Goal: Information Seeking & Learning: Learn about a topic

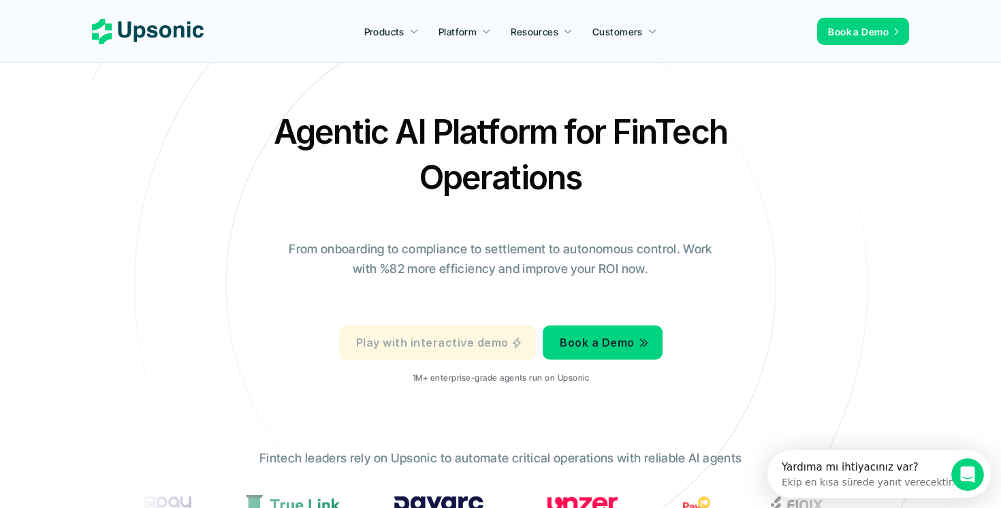
click at [424, 354] on link "Play with interactive demo" at bounding box center [437, 343] width 197 height 34
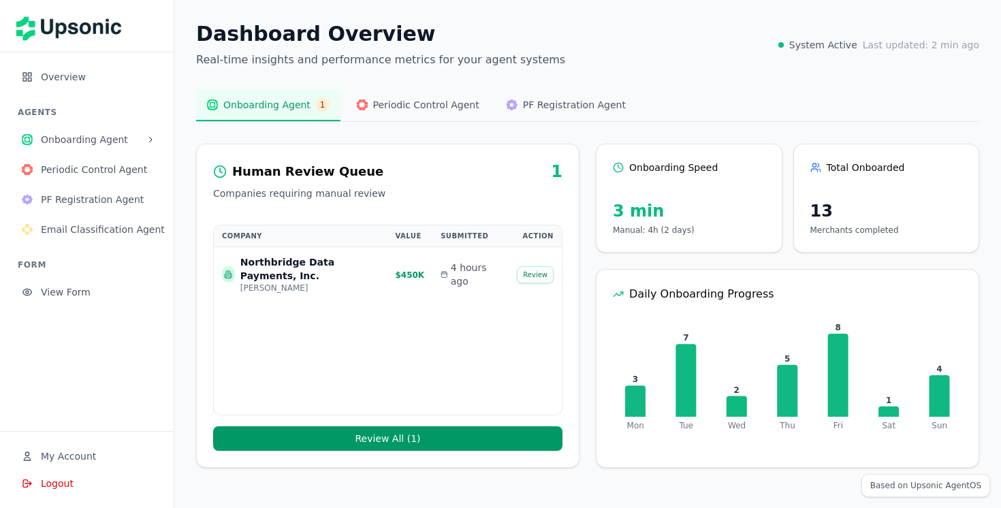
click at [138, 145] on span "Onboarding Agent" at bounding box center [91, 140] width 100 height 14
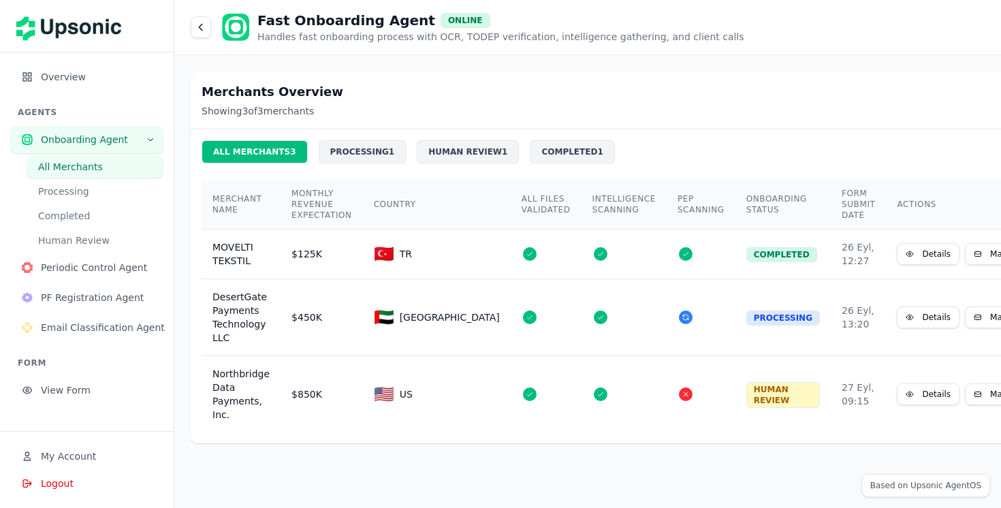
click at [137, 266] on span "Periodic Control Agent" at bounding box center [96, 268] width 111 height 14
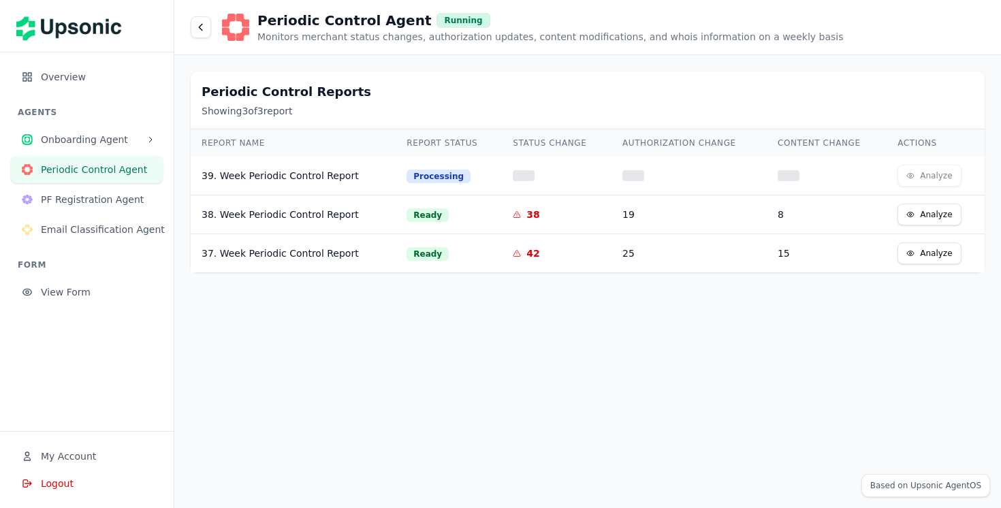
click at [926, 215] on button "Analyze" at bounding box center [929, 215] width 63 height 22
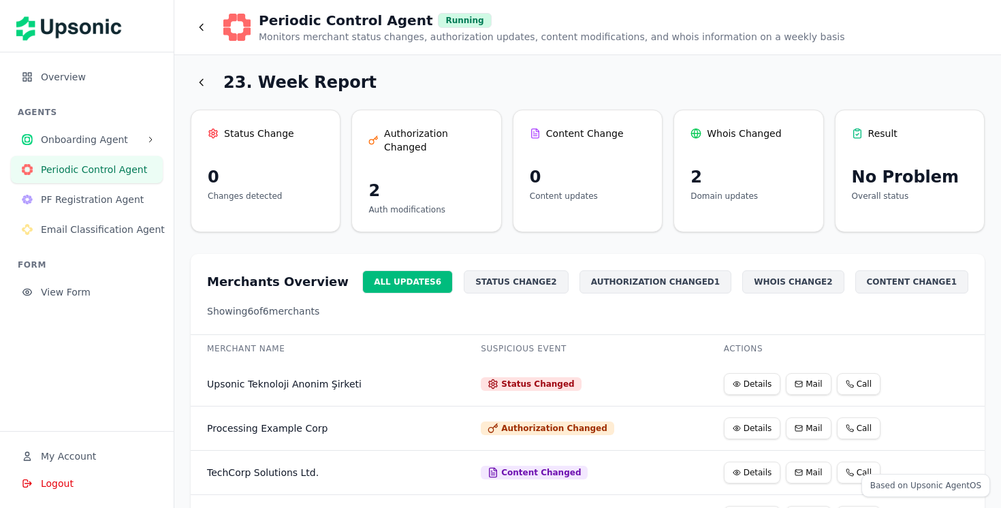
click at [926, 215] on div "Result No Problem Overall status" at bounding box center [910, 171] width 150 height 123
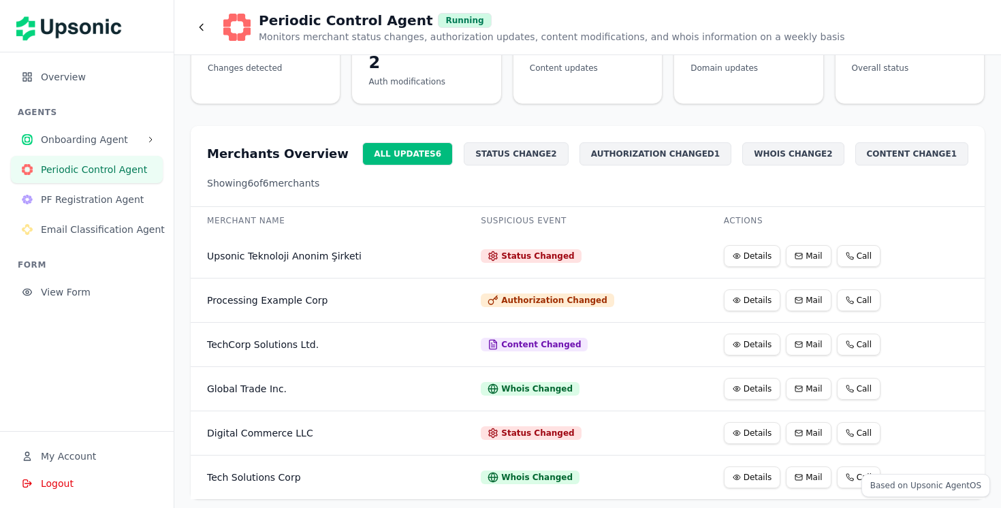
scroll to position [136, 0]
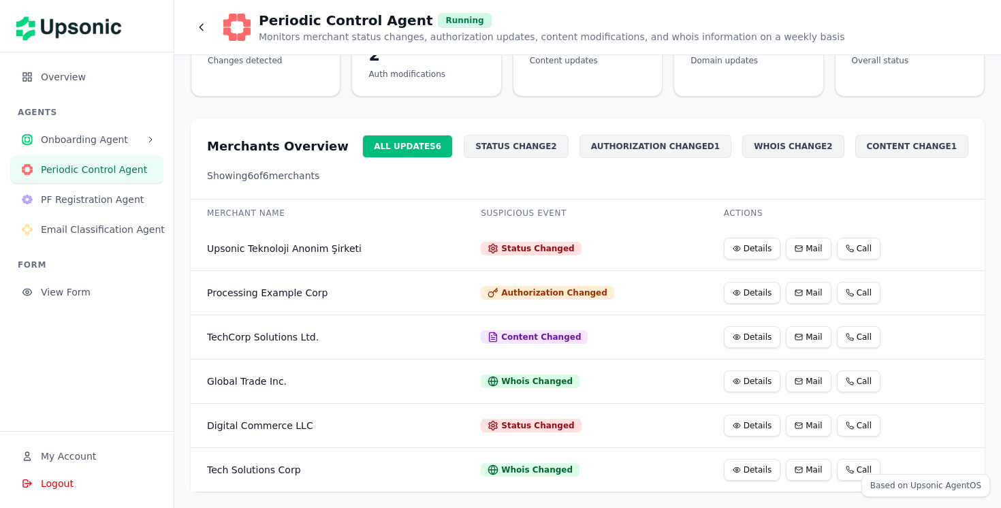
click at [733, 252] on icon at bounding box center [737, 249] width 8 height 8
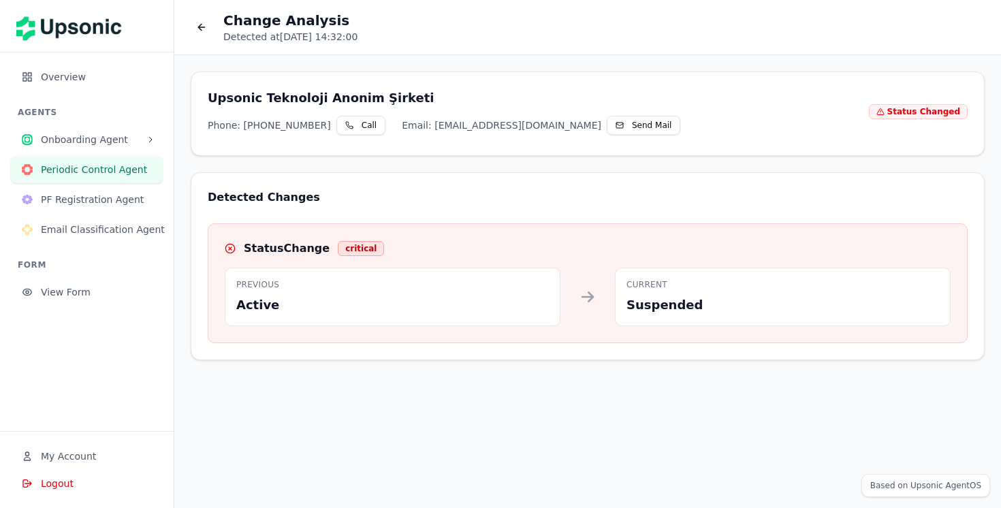
click at [728, 252] on div "Status Change critical" at bounding box center [588, 248] width 726 height 16
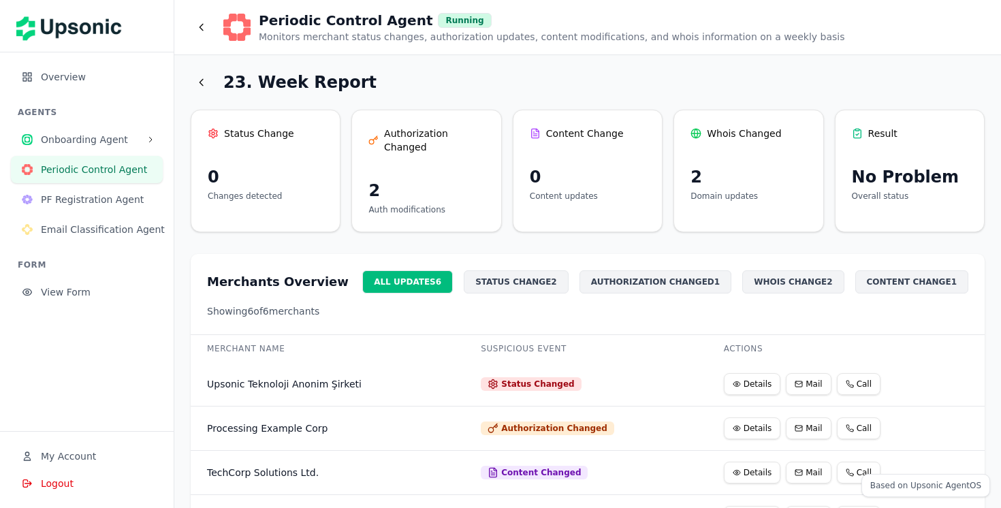
click at [131, 200] on span "PF Registration Agent" at bounding box center [96, 200] width 111 height 14
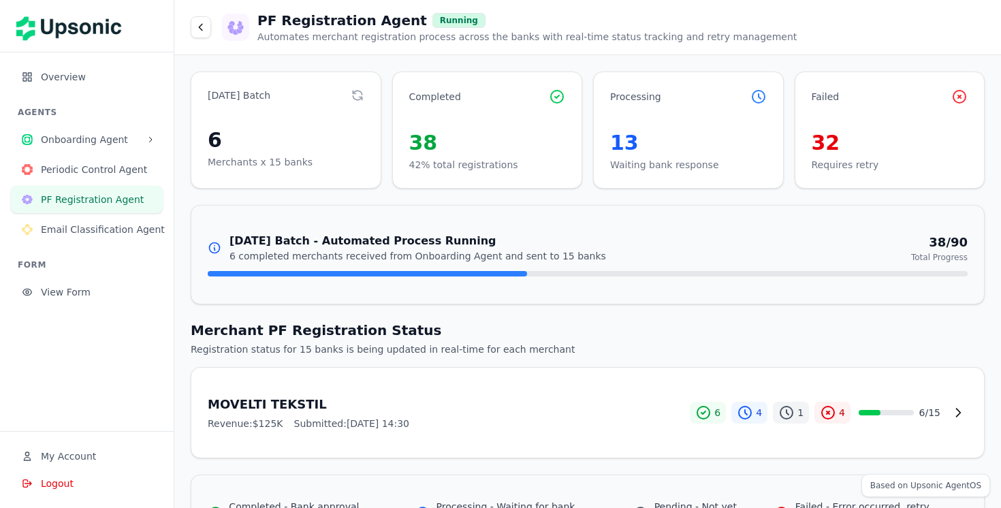
click at [99, 27] on img at bounding box center [73, 26] width 114 height 38
click at [82, 141] on span "Onboarding Agent" at bounding box center [91, 140] width 100 height 14
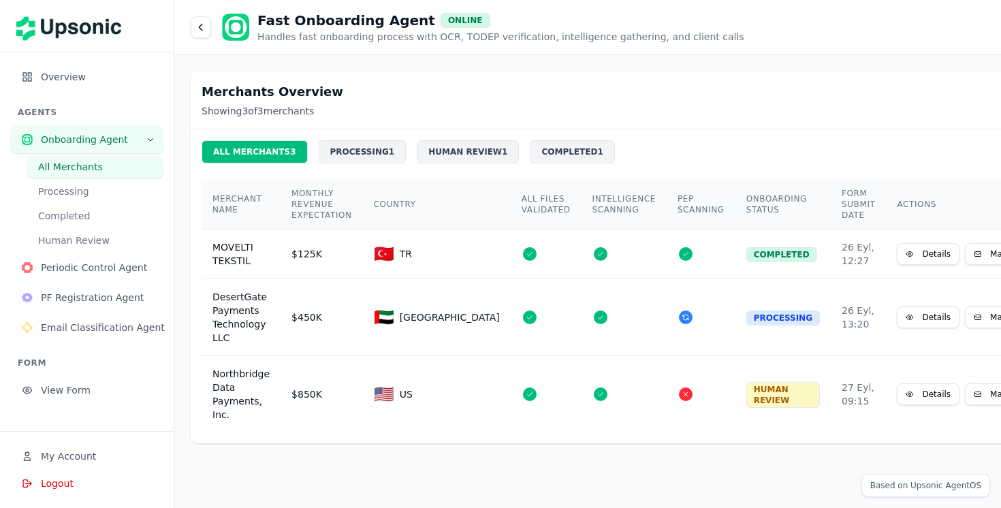
click at [382, 146] on div "PROCESSING 1" at bounding box center [363, 151] width 88 height 23
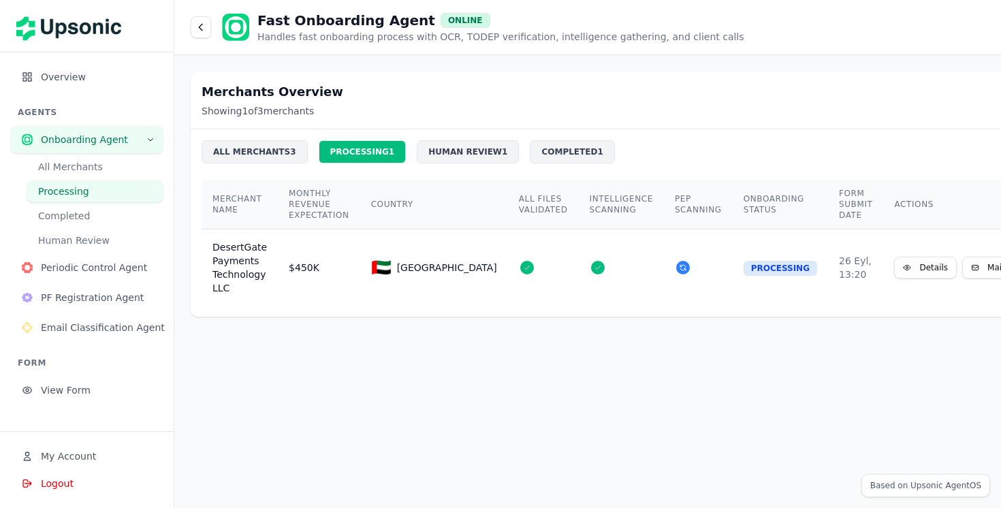
click at [438, 157] on div "HUMAN REVIEW 1" at bounding box center [468, 151] width 102 height 23
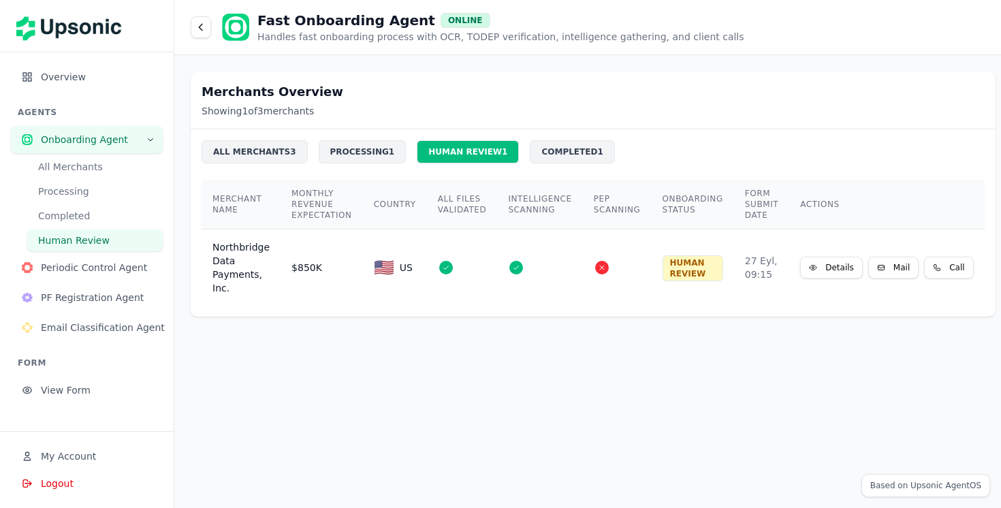
click at [537, 157] on div "COMPLETED 1" at bounding box center [572, 151] width 84 height 23
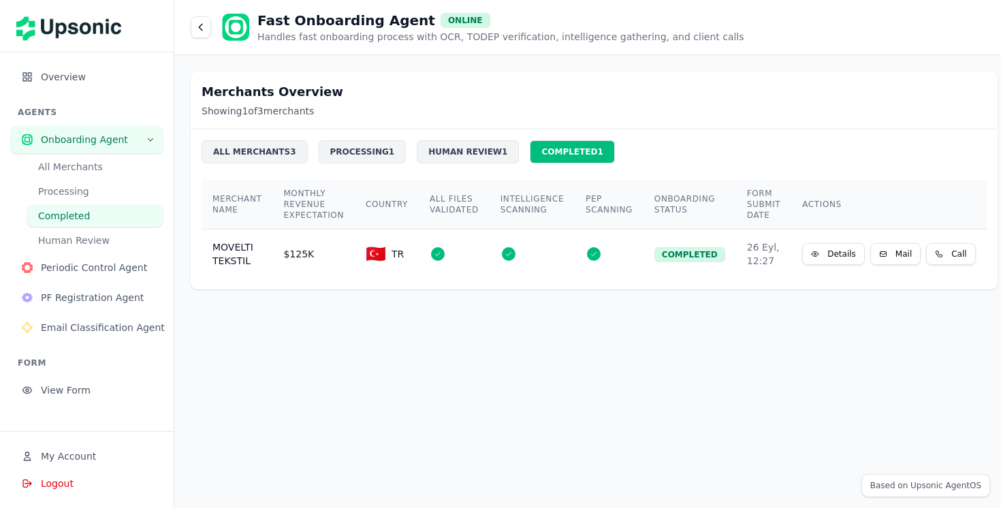
click at [65, 71] on span "Overview" at bounding box center [96, 77] width 111 height 14
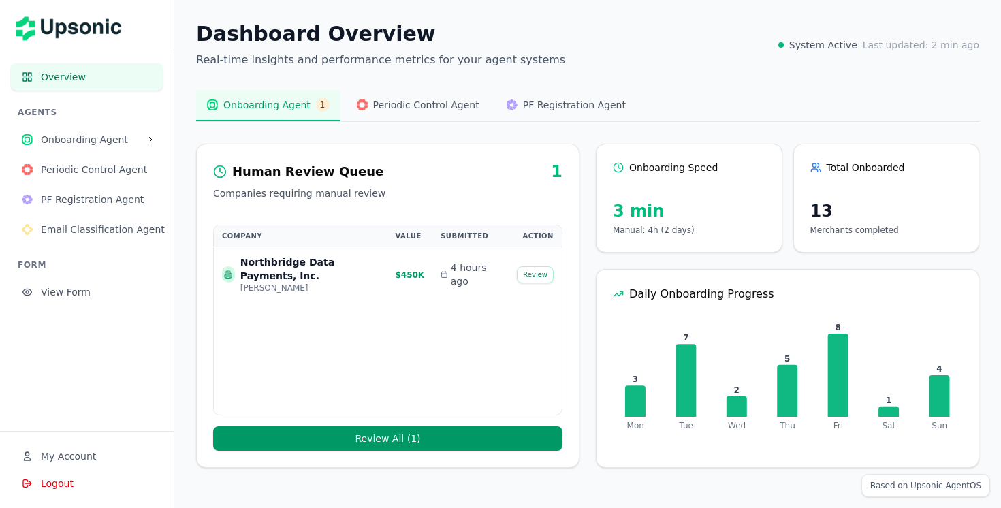
click at [69, 459] on span "My Account" at bounding box center [68, 457] width 55 height 14
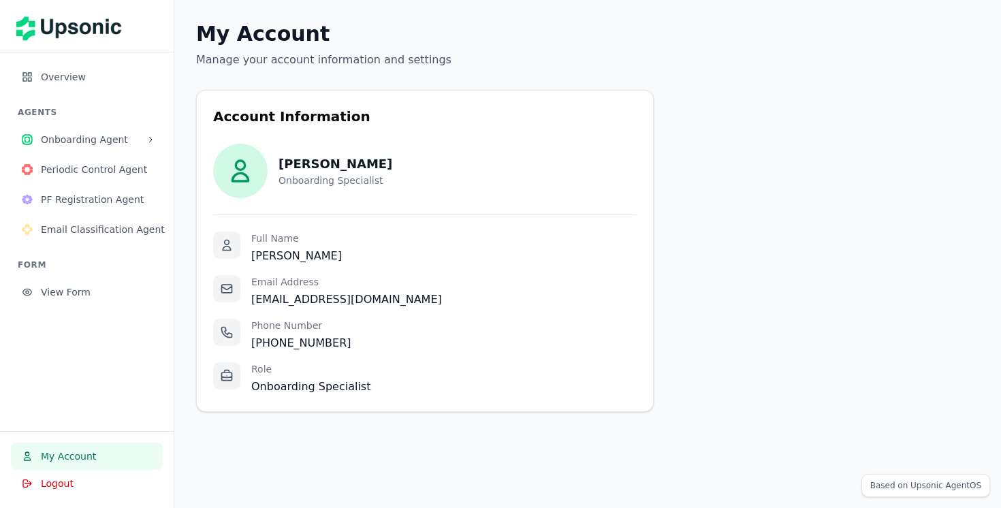
click at [91, 174] on span "Periodic Control Agent" at bounding box center [96, 170] width 111 height 14
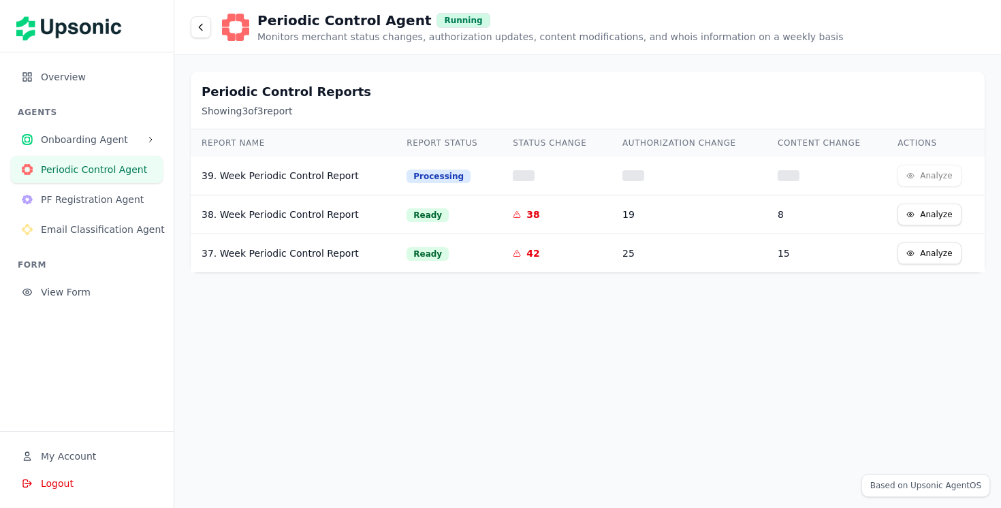
click at [87, 144] on span "Onboarding Agent" at bounding box center [91, 140] width 100 height 14
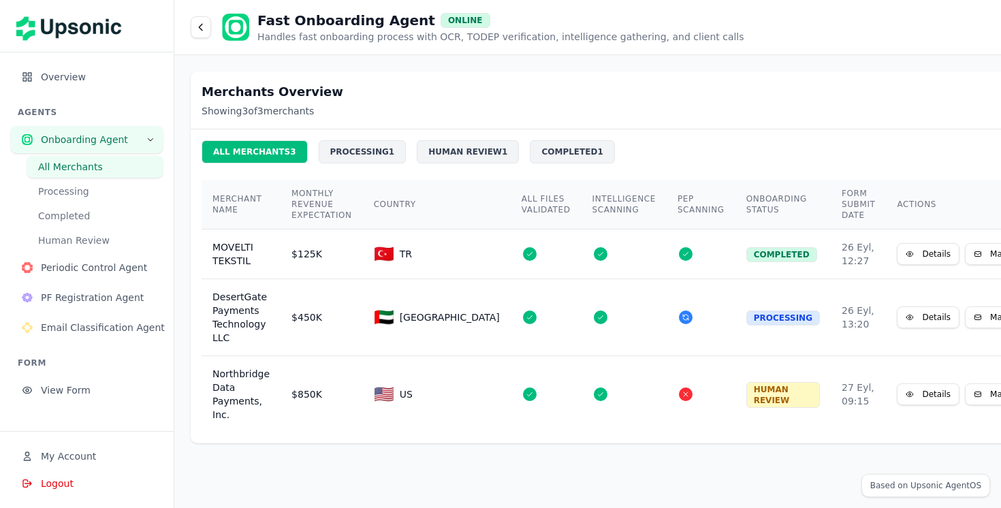
click at [79, 80] on span "Overview" at bounding box center [96, 77] width 111 height 14
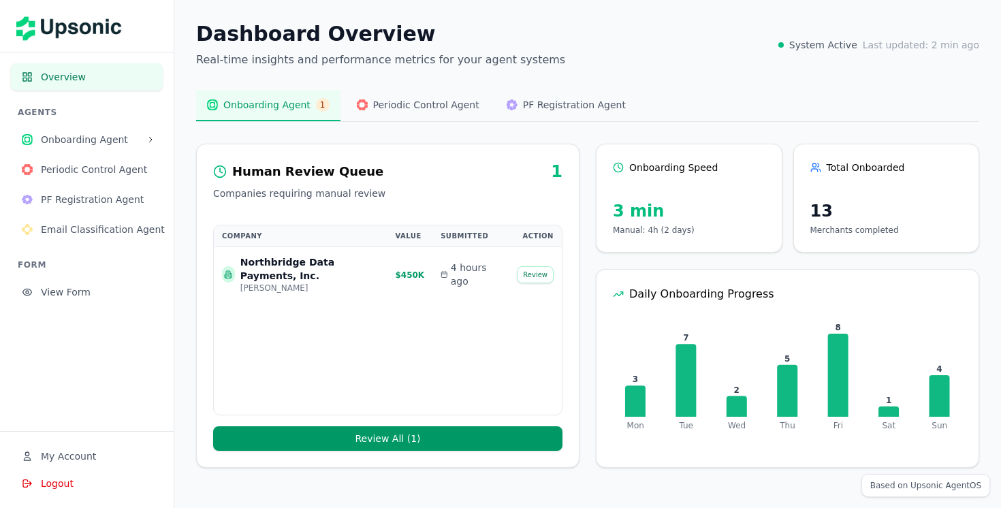
click at [422, 107] on span "Periodic Control Agent" at bounding box center [426, 105] width 106 height 14
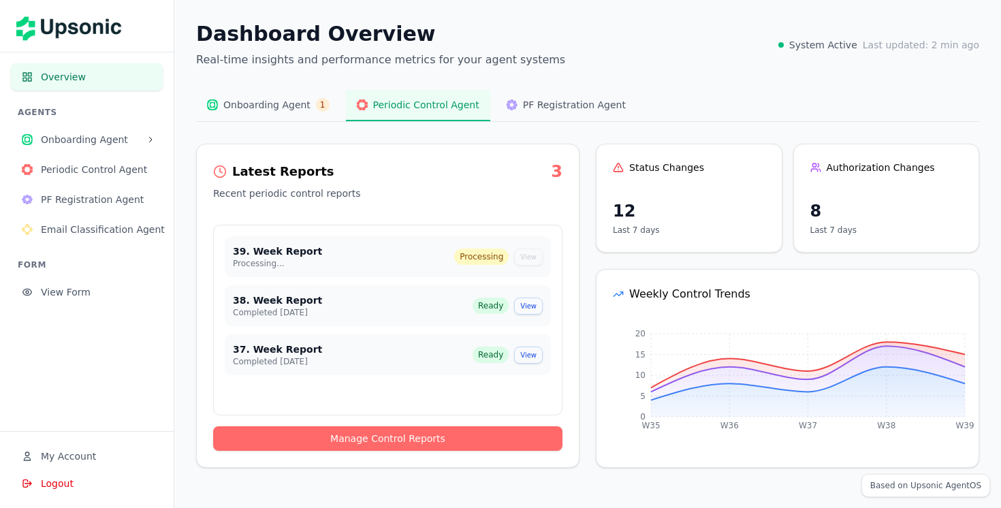
click at [127, 198] on span "PF Registration Agent" at bounding box center [96, 200] width 111 height 14
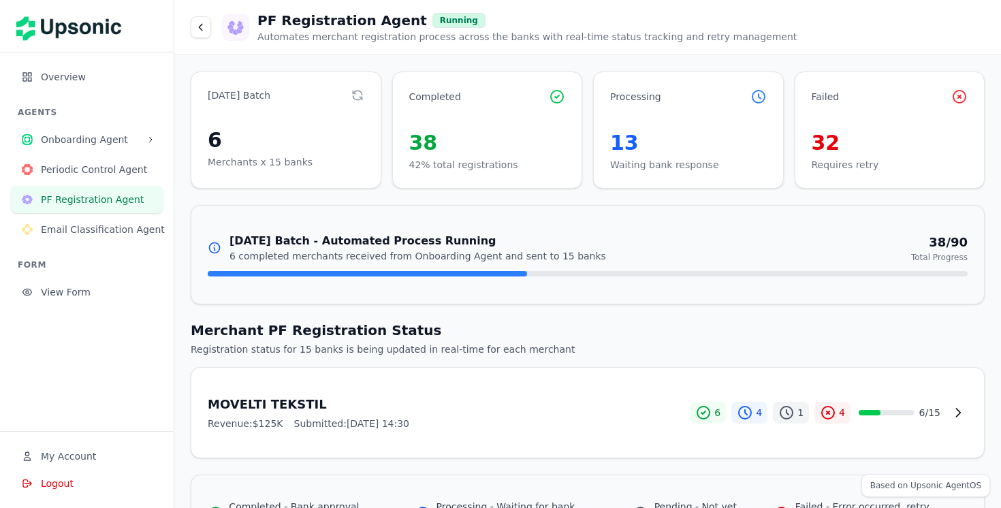
click at [655, 151] on div "13" at bounding box center [688, 143] width 157 height 25
click at [620, 146] on div "13" at bounding box center [688, 143] width 157 height 25
click at [462, 166] on p "42% total registrations" at bounding box center [487, 165] width 157 height 14
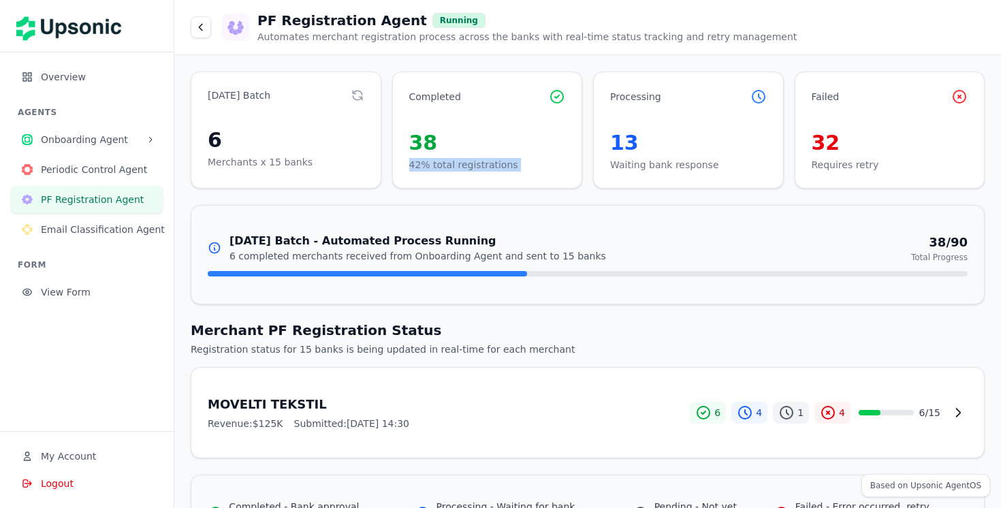
click at [113, 140] on span "Onboarding Agent" at bounding box center [91, 140] width 100 height 14
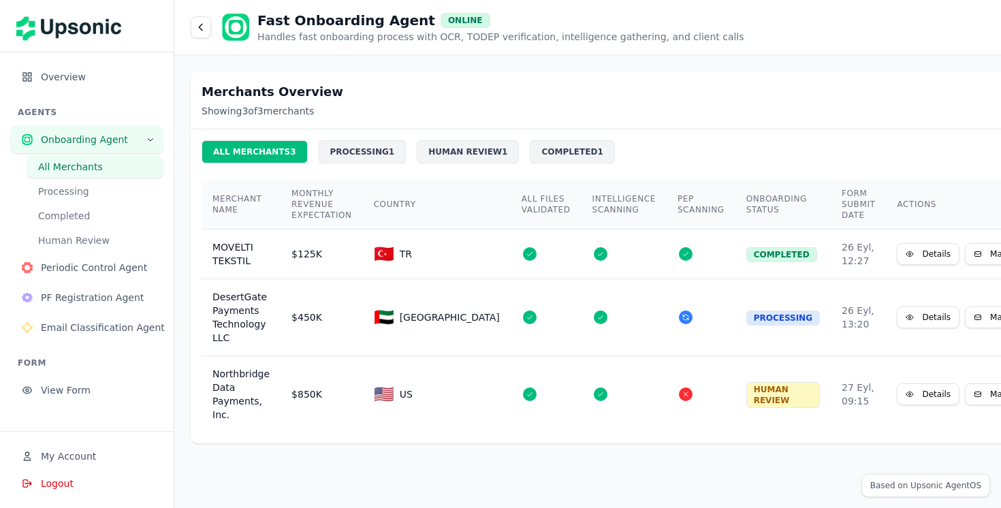
click at [965, 324] on button "Mail" at bounding box center [990, 318] width 50 height 22
click at [91, 70] on span "Overview" at bounding box center [96, 77] width 111 height 14
